Goal: Find specific page/section: Find specific page/section

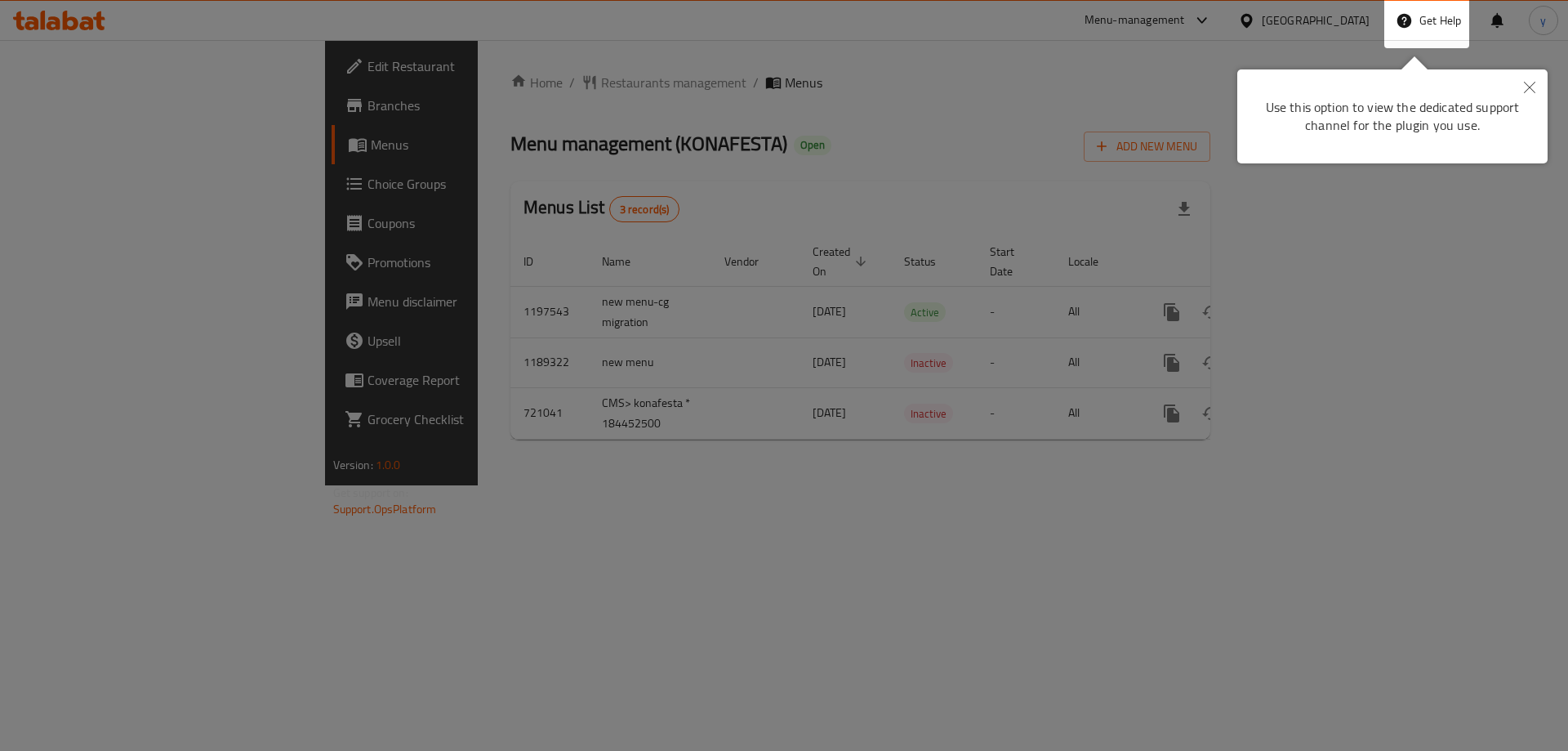
click at [1332, 24] on div at bounding box center [784, 375] width 1568 height 751
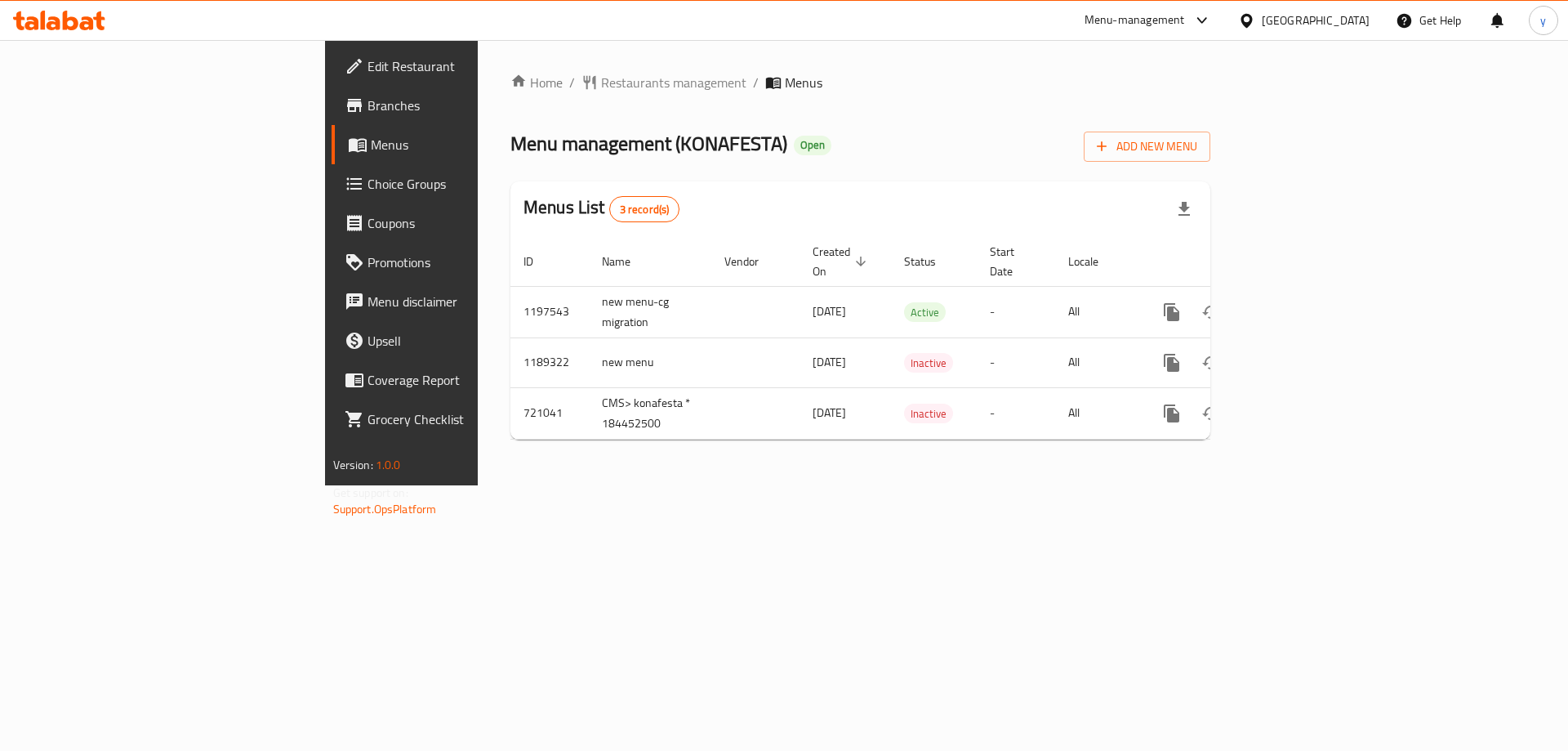
click at [1256, 24] on icon at bounding box center [1247, 21] width 17 height 17
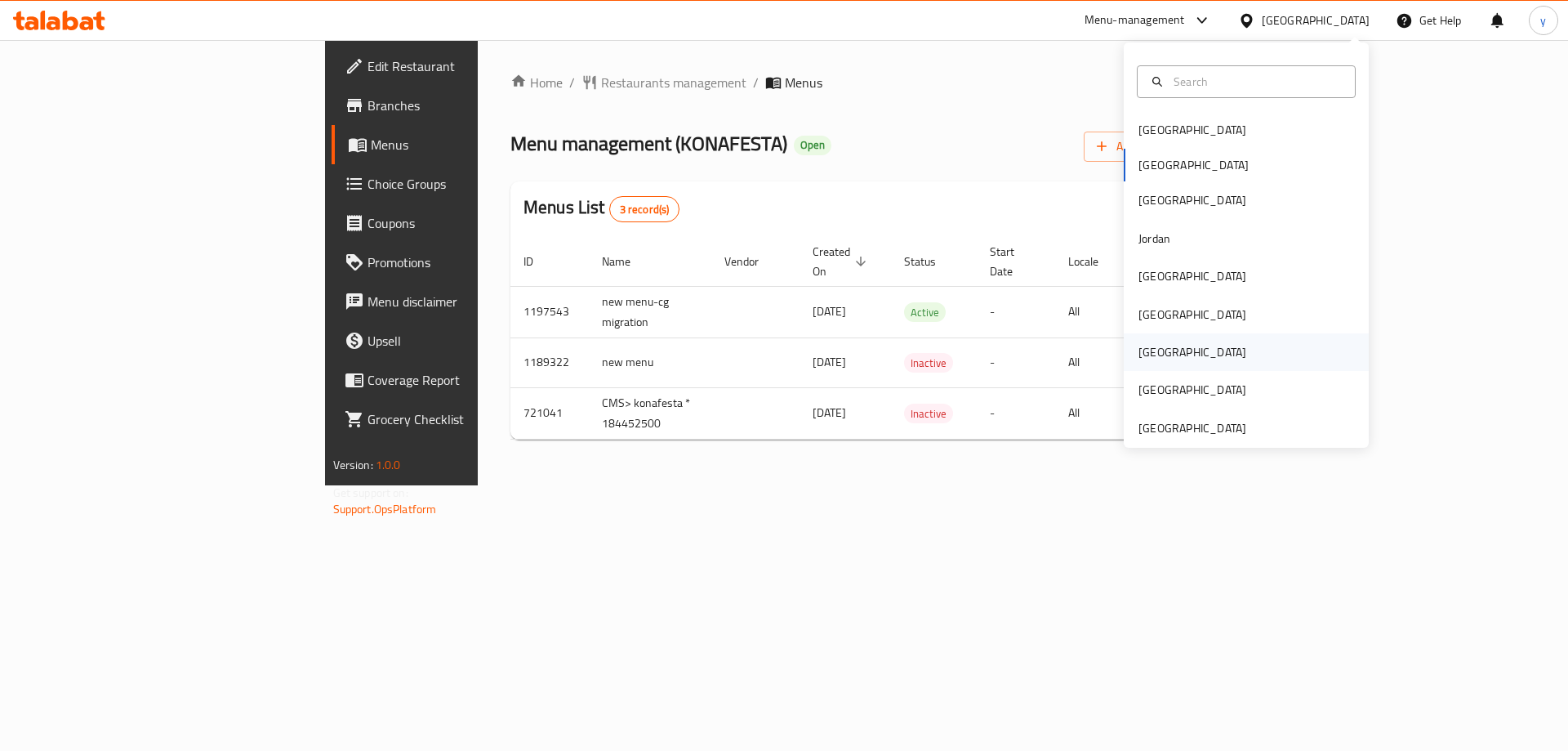
click at [1196, 354] on div "[GEOGRAPHIC_DATA]" at bounding box center [1246, 352] width 245 height 38
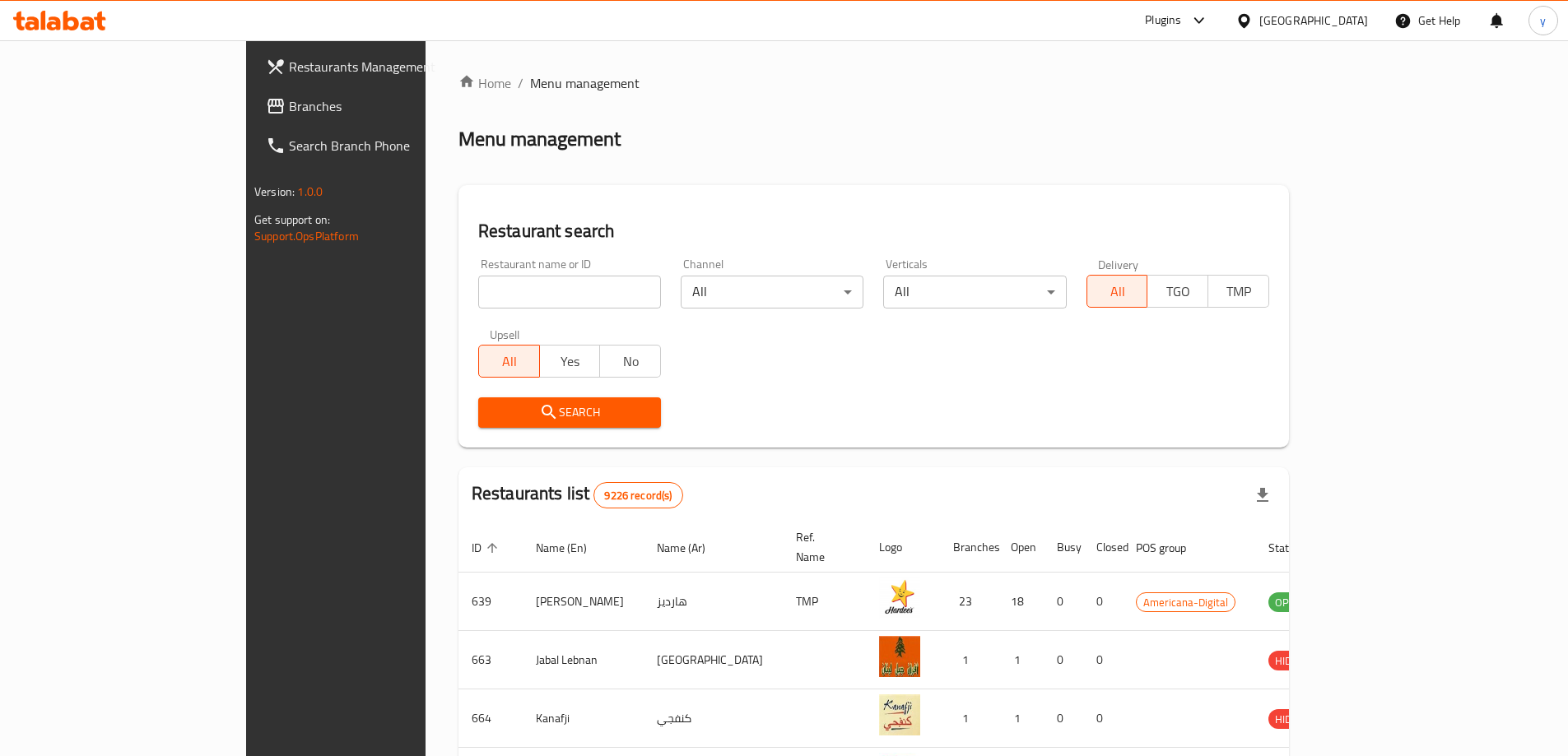
click at [289, 102] on span "Branches" at bounding box center [391, 106] width 205 height 19
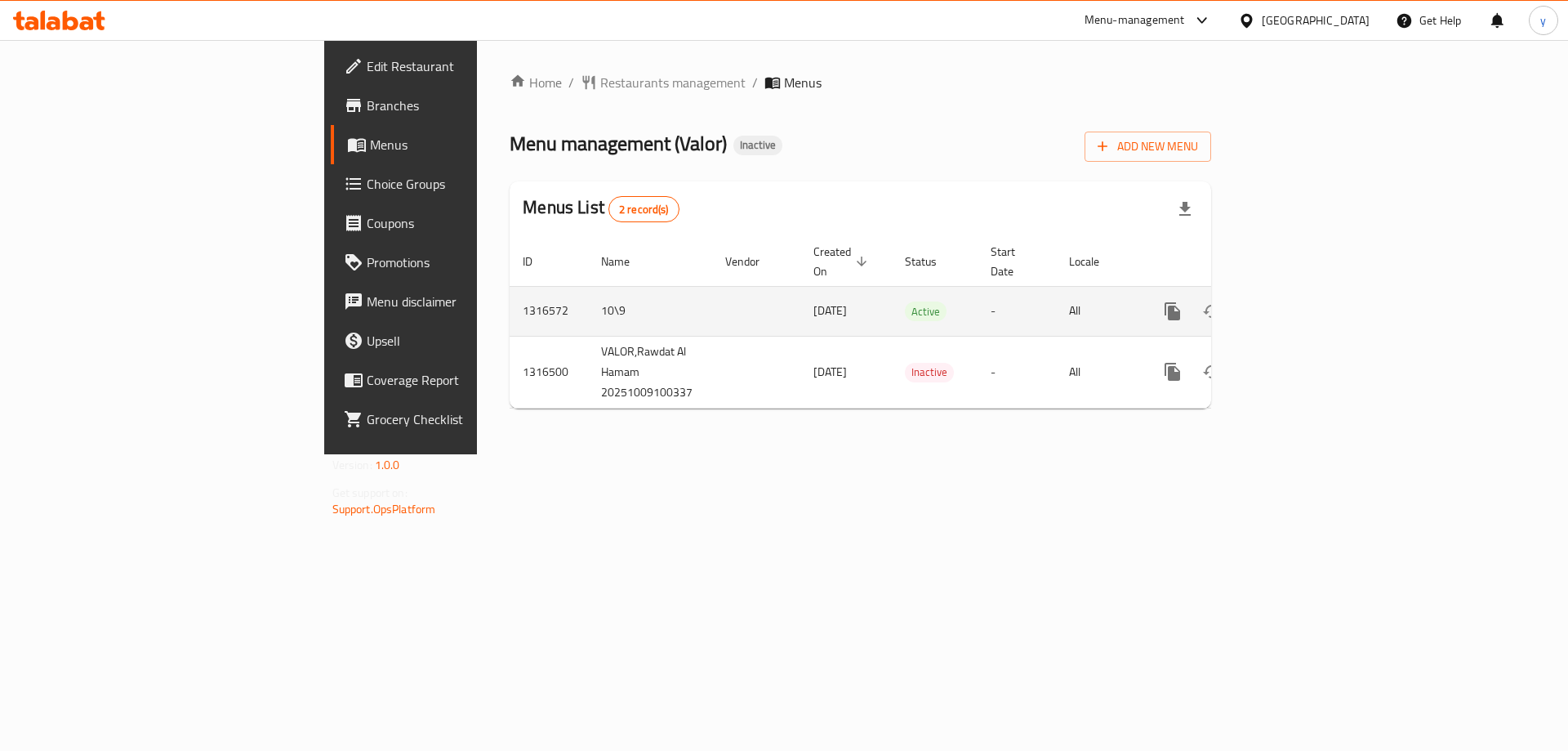
click at [1301, 302] on icon "enhanced table" at bounding box center [1290, 312] width 19 height 19
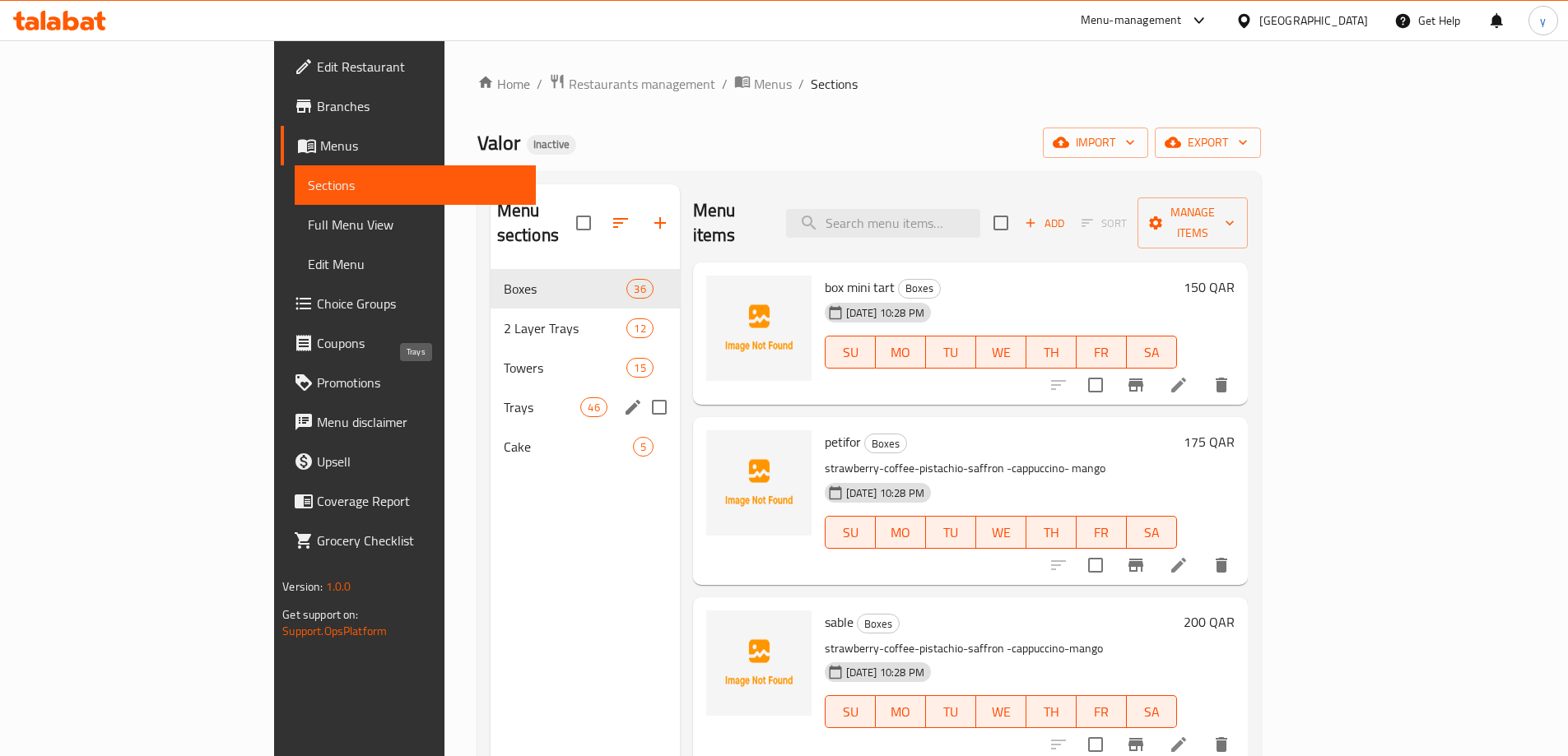
click at [504, 397] on span "Trays" at bounding box center [542, 407] width 77 height 19
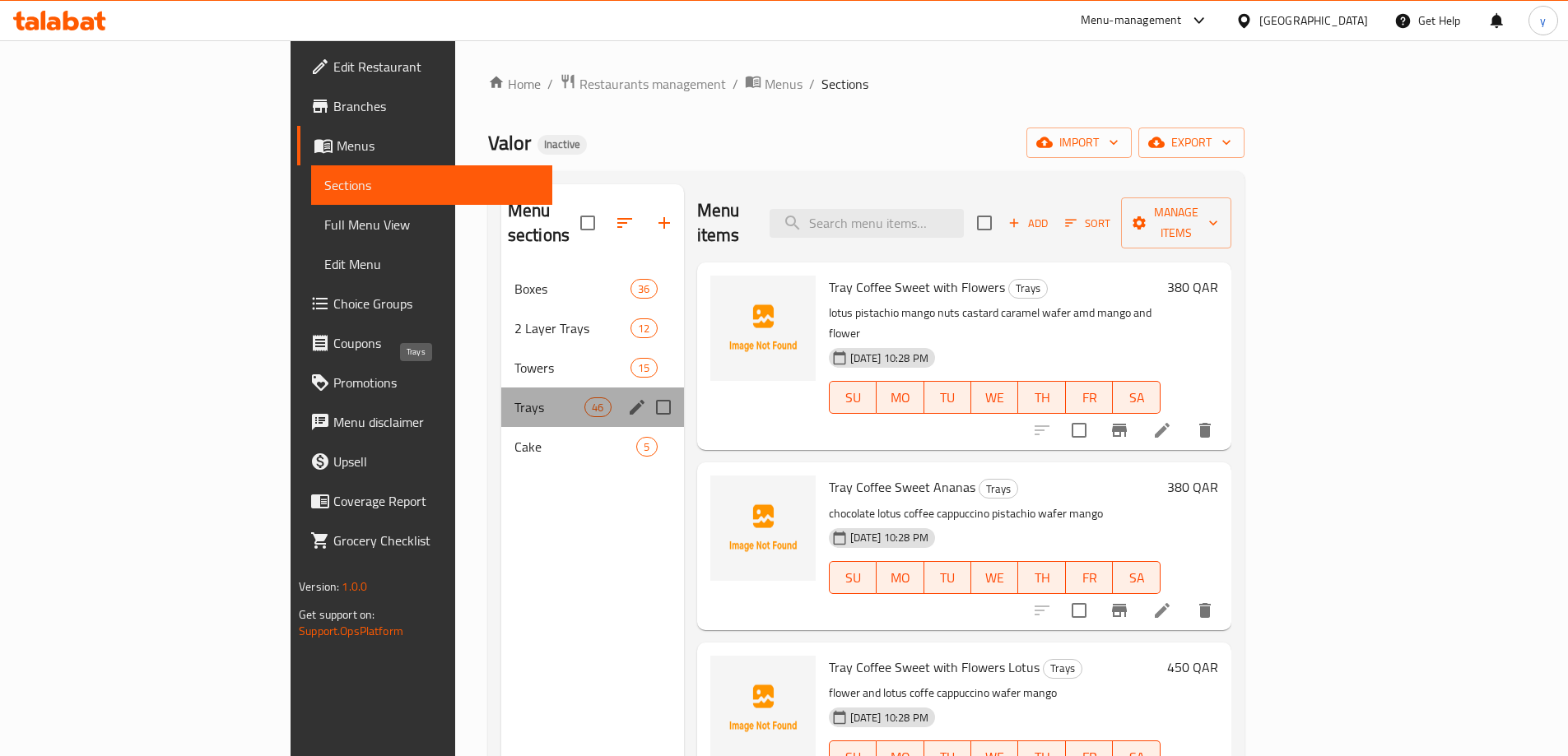
click at [514, 397] on span "Trays" at bounding box center [549, 407] width 70 height 19
